Goal: Task Accomplishment & Management: Manage account settings

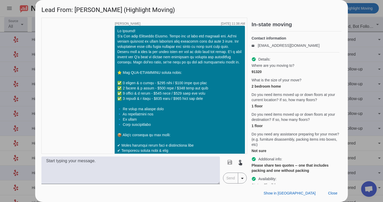
scroll to position [797, 0]
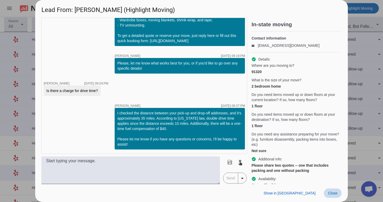
click at [333, 194] on span "Close" at bounding box center [332, 194] width 9 height 4
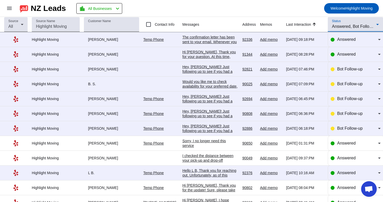
click at [356, 29] on span "Answered, Bot Follow-up" at bounding box center [355, 26] width 46 height 4
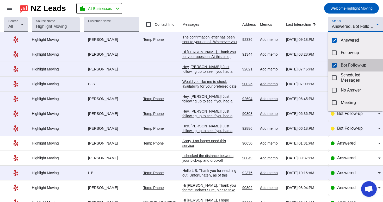
click at [333, 68] on mat-option "Bot Follow-up" at bounding box center [355, 65] width 55 height 13
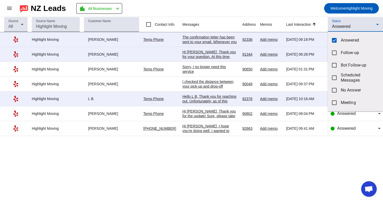
click at [305, 11] on div at bounding box center [191, 101] width 383 height 202
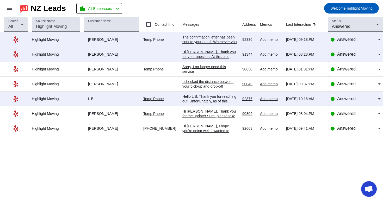
click at [198, 167] on div "Source All Source Name Customer Name Contact Info Messages Address Memos Last I…" at bounding box center [191, 110] width 383 height 186
click at [343, 104] on div "Answered" at bounding box center [356, 99] width 50 height 15
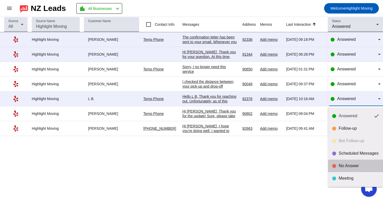
click at [343, 171] on mat-option "No Answer" at bounding box center [355, 166] width 55 height 13
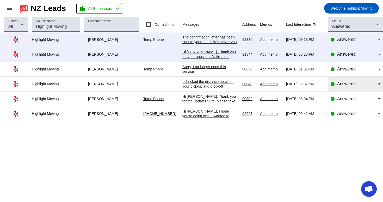
click at [349, 89] on div "Answered" at bounding box center [356, 84] width 50 height 15
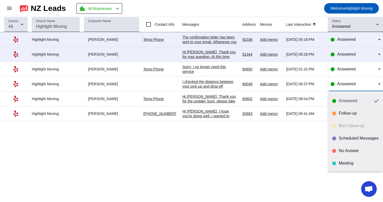
click at [274, 144] on div at bounding box center [191, 101] width 383 height 202
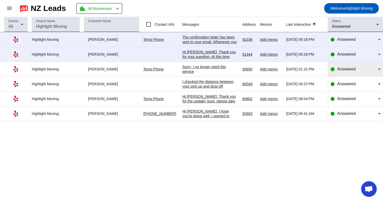
click at [342, 69] on span "Answered" at bounding box center [346, 69] width 19 height 4
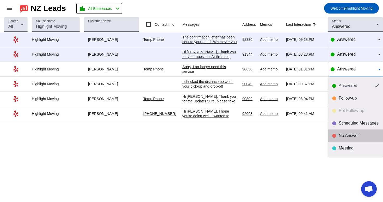
click at [332, 138] on mat-option "No Answer" at bounding box center [355, 136] width 55 height 13
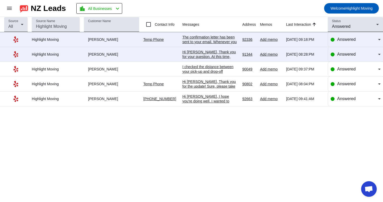
click at [230, 56] on div "Hi [PERSON_NAME], Thank you for your question. At this time, unfortunately, we …" at bounding box center [210, 87] width 56 height 75
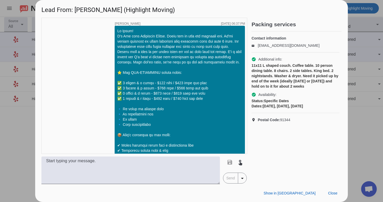
scroll to position [272, 0]
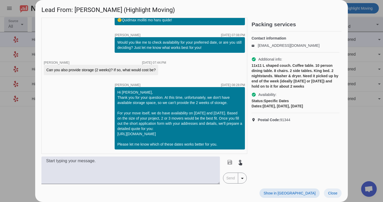
click at [331, 191] on span at bounding box center [333, 193] width 18 height 9
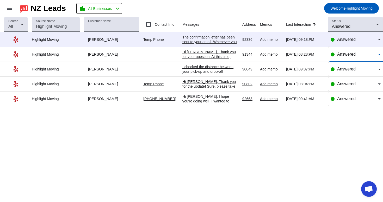
click at [355, 54] on span "Answered" at bounding box center [346, 54] width 19 height 4
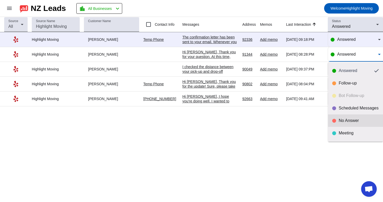
click at [338, 121] on div "No Answer" at bounding box center [355, 120] width 47 height 5
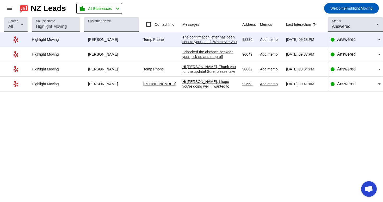
click at [211, 71] on div "Hi [PERSON_NAME], Thank you for the update! Sure, please take your time. Meanwh…" at bounding box center [210, 135] width 56 height 141
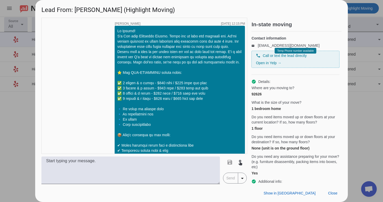
scroll to position [350, 0]
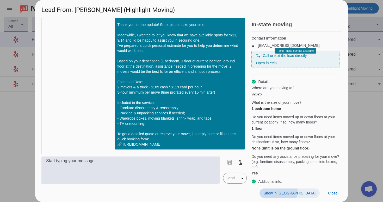
click at [308, 192] on span "Show in [GEOGRAPHIC_DATA]" at bounding box center [290, 194] width 52 height 4
click at [335, 194] on span "Close" at bounding box center [332, 194] width 9 height 4
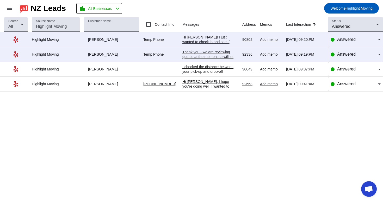
click at [215, 85] on div "Hi [PERSON_NAME], I hope you're doing well. I wanted to follow up on your last …" at bounding box center [210, 126] width 56 height 94
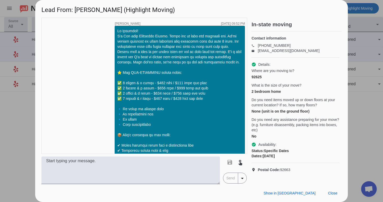
scroll to position [1714, 0]
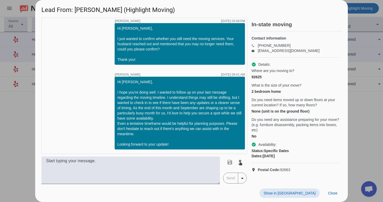
click at [311, 192] on span "Show in [GEOGRAPHIC_DATA]" at bounding box center [290, 194] width 52 height 4
click at [334, 190] on span at bounding box center [333, 193] width 18 height 9
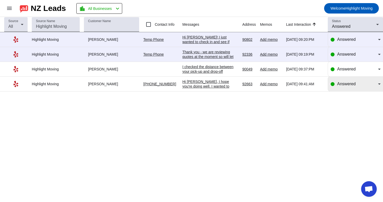
click at [346, 86] on span "Answered" at bounding box center [346, 84] width 19 height 4
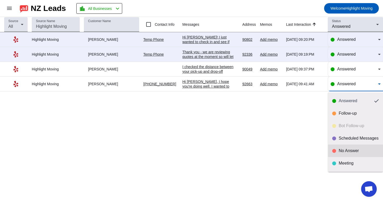
click at [347, 154] on mat-option "No Answer" at bounding box center [355, 151] width 55 height 13
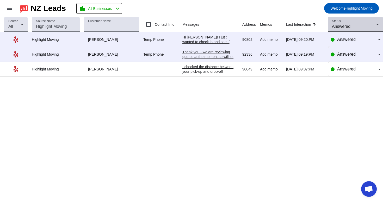
click at [349, 23] on div "Answered" at bounding box center [354, 26] width 44 height 6
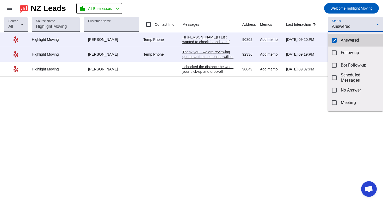
click at [339, 43] on mat-option "Answered" at bounding box center [355, 40] width 55 height 13
click at [347, 28] on div at bounding box center [191, 101] width 383 height 202
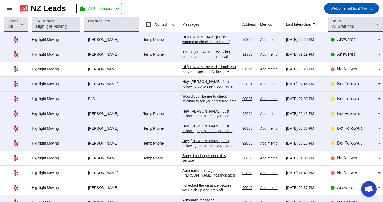
click at [347, 28] on span "All Statuses" at bounding box center [343, 26] width 22 height 4
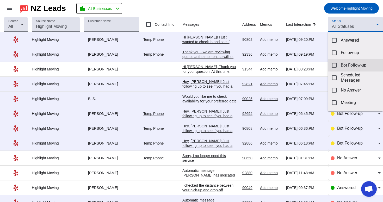
click at [355, 63] on span "Bot Follow-up" at bounding box center [360, 65] width 38 height 5
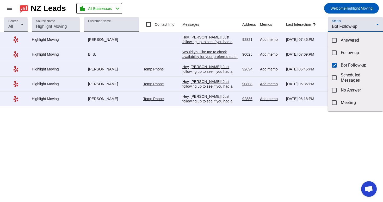
click at [168, 153] on div at bounding box center [191, 101] width 383 height 202
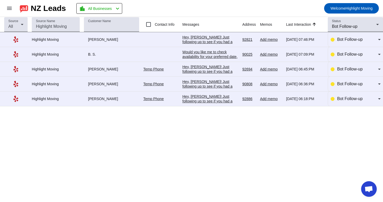
click at [210, 102] on div "Hey, [PERSON_NAME]! Just following up to see if you had a chance to review our …" at bounding box center [210, 131] width 56 height 75
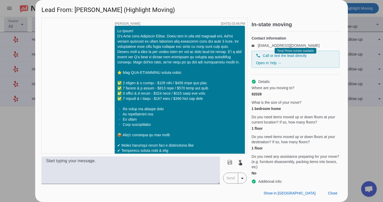
scroll to position [292, 0]
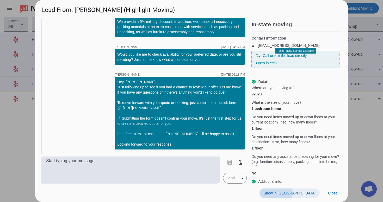
click at [306, 193] on span "Show in [GEOGRAPHIC_DATA]" at bounding box center [290, 194] width 52 height 4
click at [335, 191] on span at bounding box center [333, 193] width 18 height 9
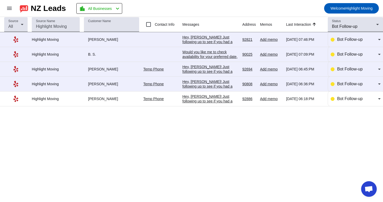
click at [221, 84] on div "Hey, [PERSON_NAME]! Just following up to see if you had a chance to review our …" at bounding box center [210, 116] width 56 height 75
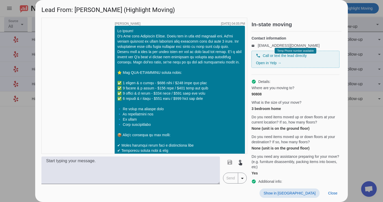
scroll to position [260, 0]
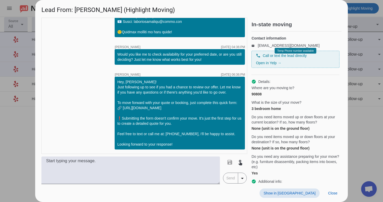
click at [309, 190] on span at bounding box center [290, 193] width 60 height 9
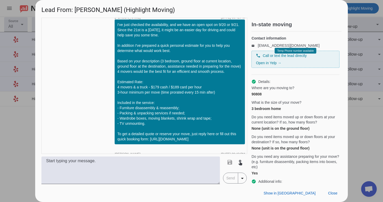
scroll to position [424, 0]
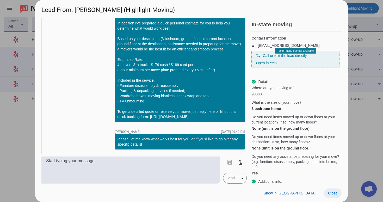
click at [328, 196] on span at bounding box center [333, 193] width 18 height 9
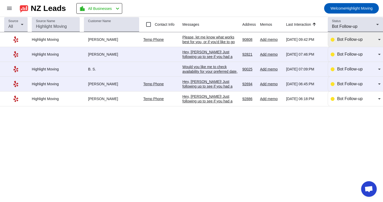
click at [359, 41] on span "Bot Follow-up" at bounding box center [350, 39] width 26 height 4
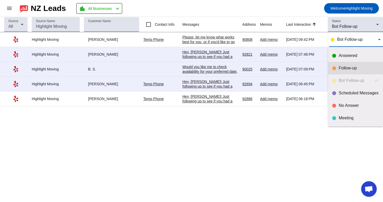
click at [348, 65] on mat-option "Follow-up" at bounding box center [355, 68] width 55 height 13
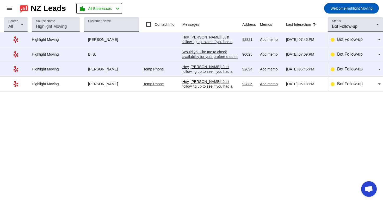
click at [199, 69] on div "Hey, [PERSON_NAME]! Just following up to see if you had a chance to review our …" at bounding box center [210, 102] width 56 height 75
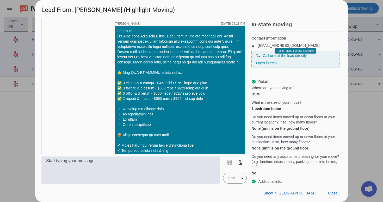
scroll to position [260, 0]
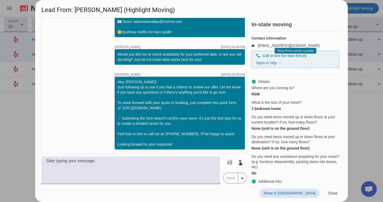
click at [311, 193] on span "Show in [GEOGRAPHIC_DATA]" at bounding box center [290, 194] width 52 height 4
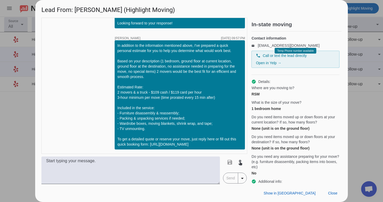
scroll to position [409, 0]
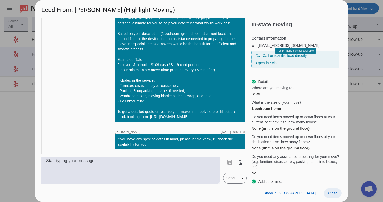
click at [331, 190] on span at bounding box center [333, 193] width 18 height 9
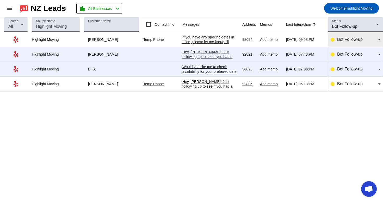
click at [353, 36] on div "Bot Follow-up" at bounding box center [356, 39] width 50 height 15
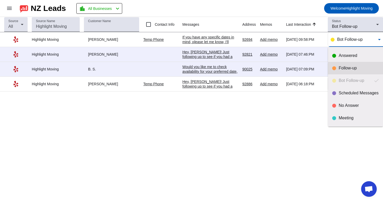
click at [341, 72] on mat-option "Follow-up" at bounding box center [355, 68] width 55 height 13
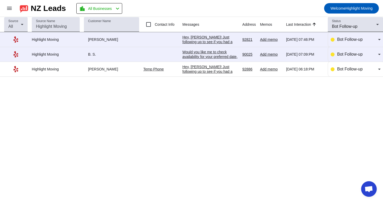
click at [219, 56] on div "Would you like me to check availability for your preferred date, or are you sti…" at bounding box center [210, 59] width 56 height 19
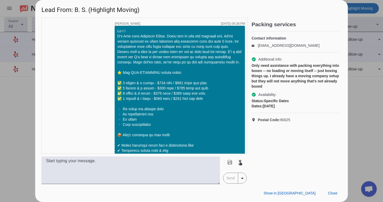
scroll to position [175, 0]
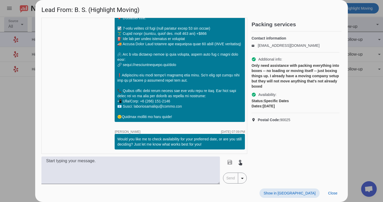
click at [305, 197] on span at bounding box center [290, 193] width 60 height 9
click at [333, 193] on span "Close" at bounding box center [332, 194] width 9 height 4
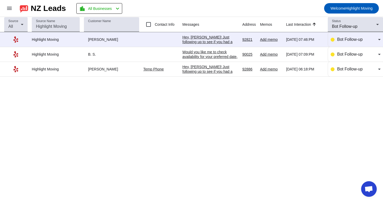
click at [225, 41] on div "Hey, [PERSON_NAME]! Just following up to see if you had a chance to review our …" at bounding box center [210, 72] width 56 height 75
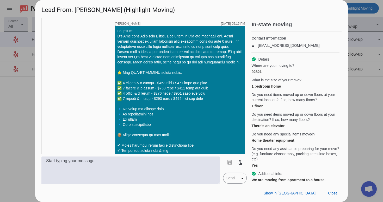
scroll to position [260, 0]
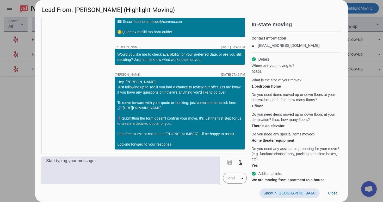
click at [312, 194] on span "Show in [GEOGRAPHIC_DATA]" at bounding box center [290, 194] width 52 height 4
